Goal: Find specific page/section: Find specific page/section

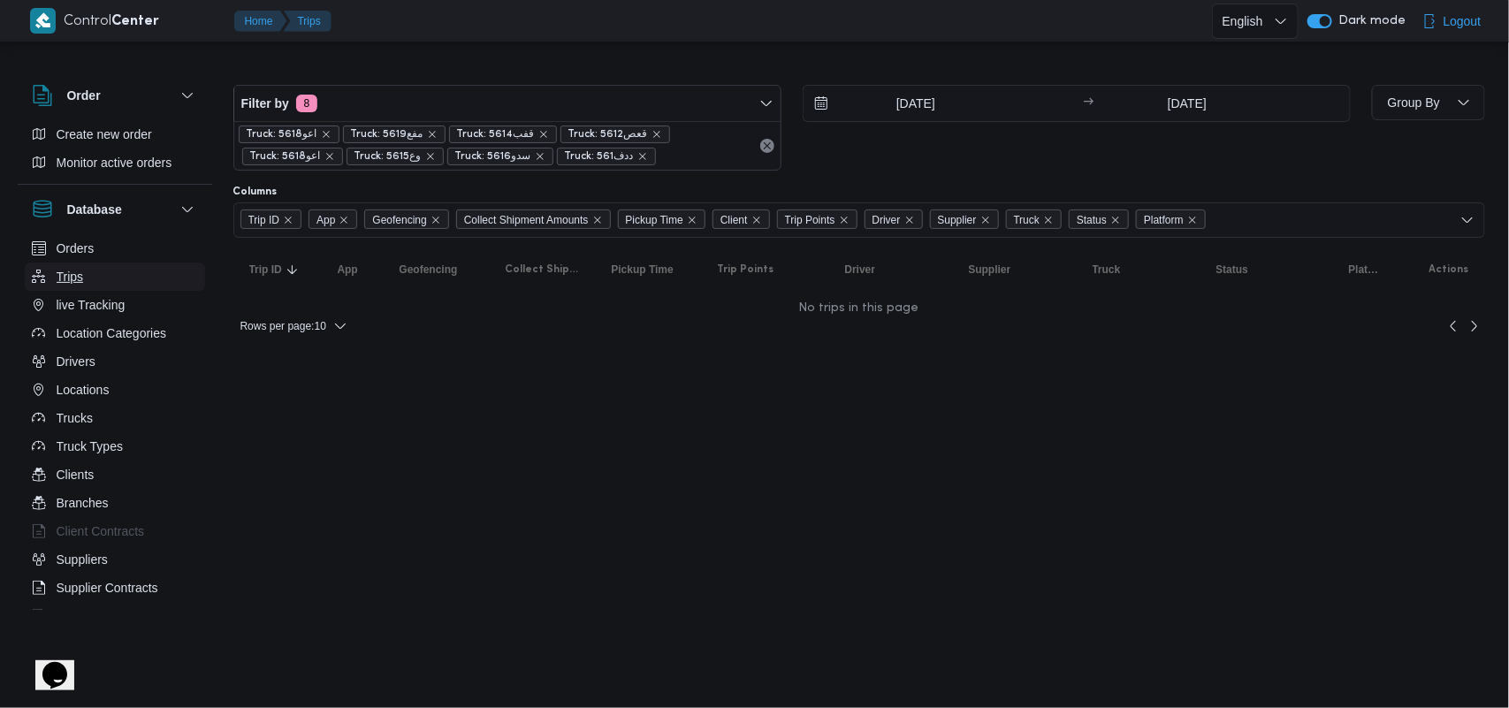
click at [91, 270] on button "Trips" at bounding box center [115, 277] width 180 height 28
click at [766, 140] on button "Remove" at bounding box center [767, 145] width 21 height 21
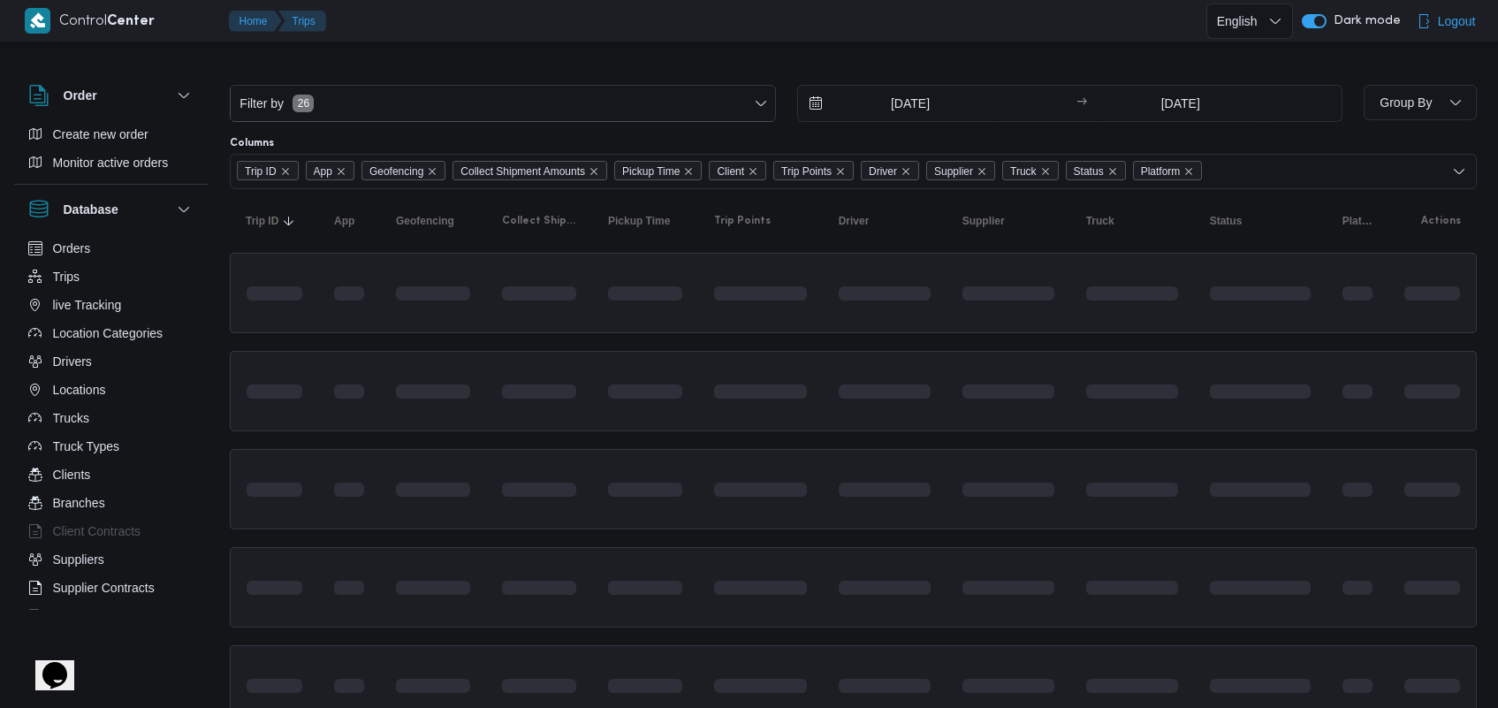
click at [766, 140] on div "Columns" at bounding box center [853, 143] width 1247 height 14
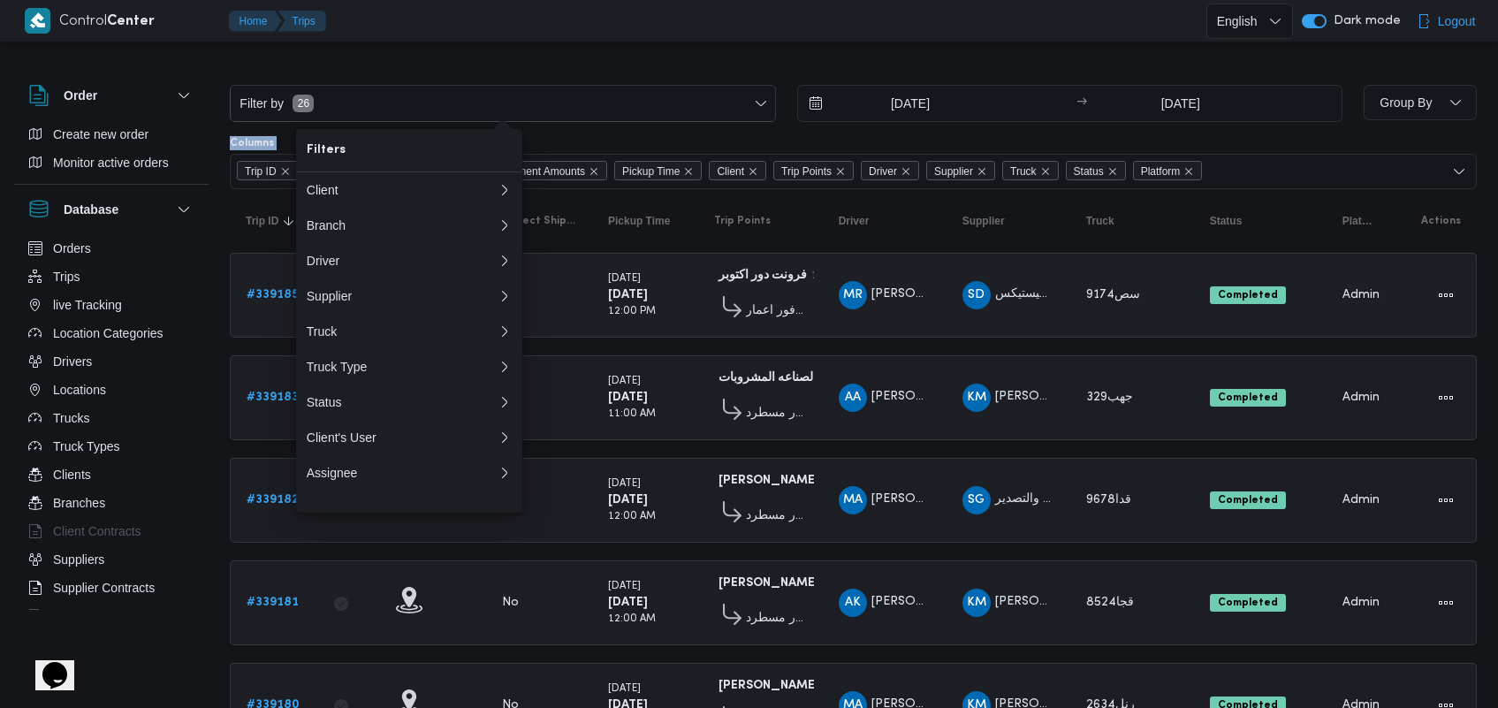
click at [262, 298] on b "# 339185" at bounding box center [273, 294] width 52 height 11
